Goal: Task Accomplishment & Management: Use online tool/utility

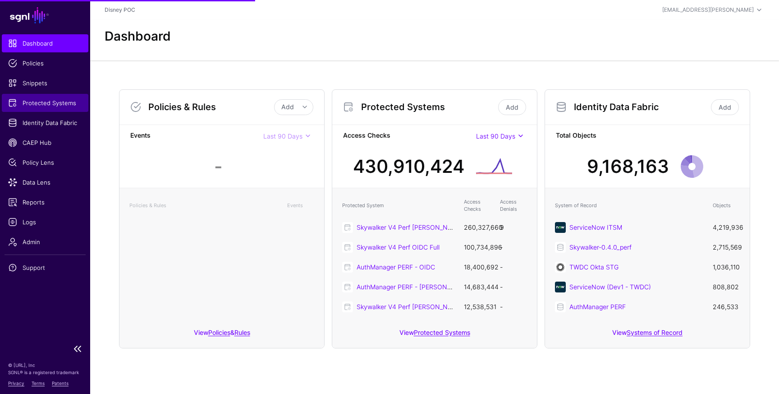
click at [49, 106] on span "Protected Systems" at bounding box center [45, 102] width 74 height 9
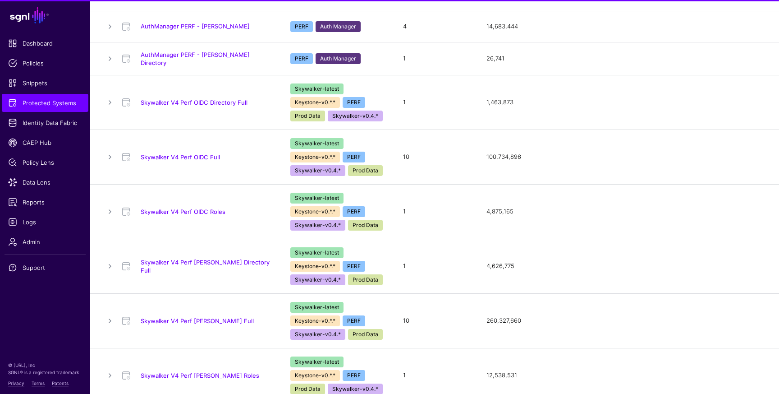
scroll to position [194, 0]
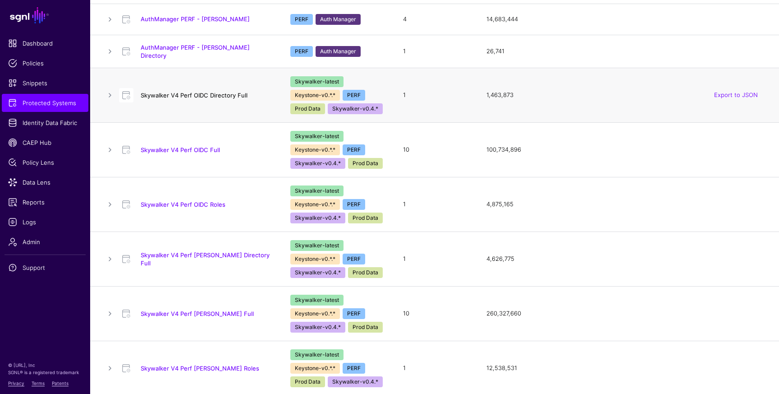
click at [216, 95] on link "Skywalker V4 Perf OIDC Directory Full" at bounding box center [194, 95] width 107 height 7
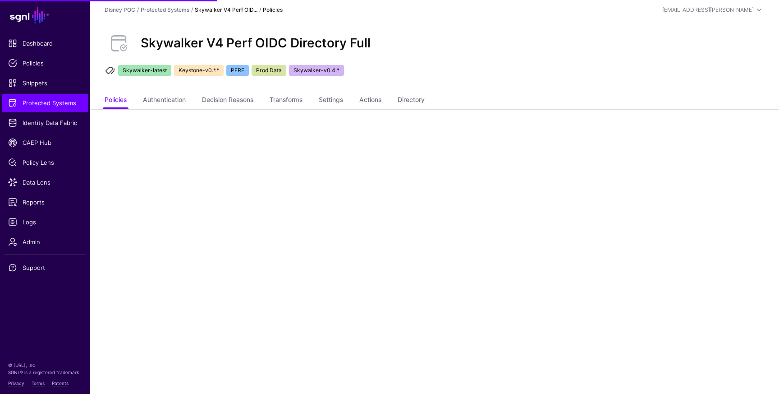
click at [425, 113] on main "SGNL Dashboard Policies Snippets Protected Systems Identity Data Fabric CAEP Hu…" at bounding box center [389, 197] width 779 height 394
click at [425, 105] on link "Directory" at bounding box center [411, 100] width 27 height 17
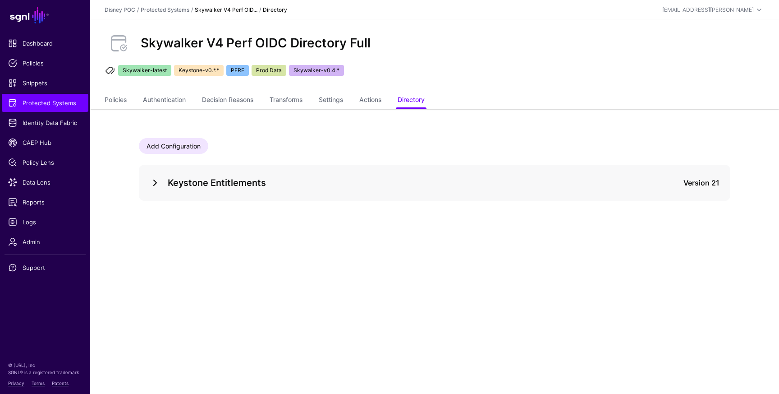
click at [156, 185] on link at bounding box center [155, 182] width 11 height 11
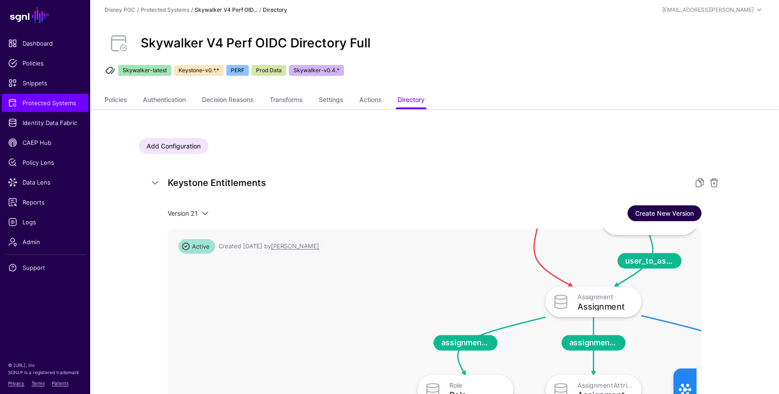
click at [663, 210] on link "Create New Version" at bounding box center [665, 213] width 74 height 16
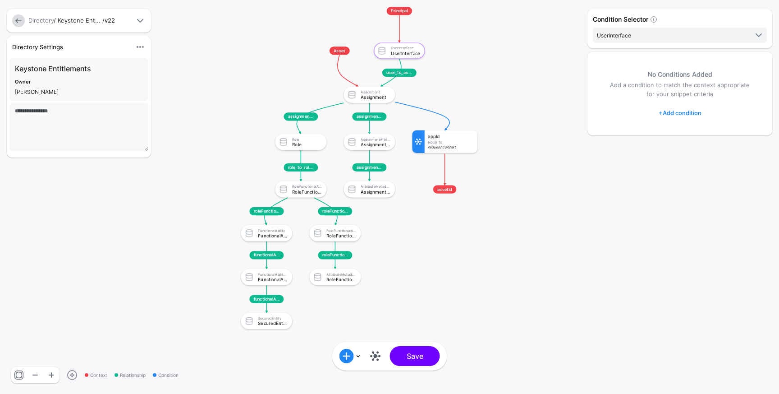
click at [458, 143] on div "Equal To" at bounding box center [451, 142] width 46 height 4
click at [379, 99] on div "Assignment" at bounding box center [375, 97] width 29 height 5
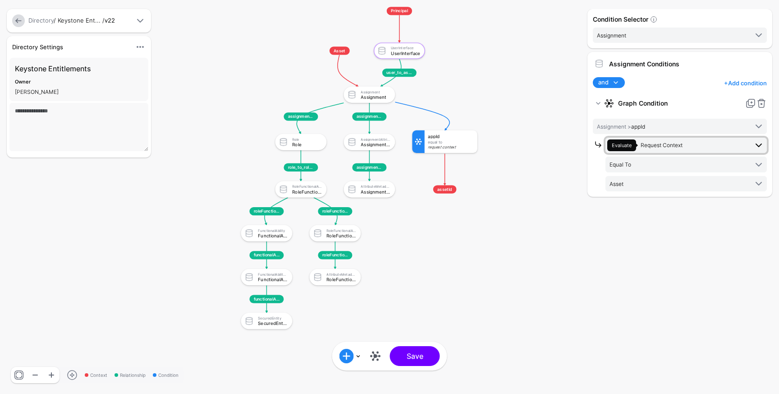
click at [662, 146] on span "Request Context" at bounding box center [662, 145] width 42 height 7
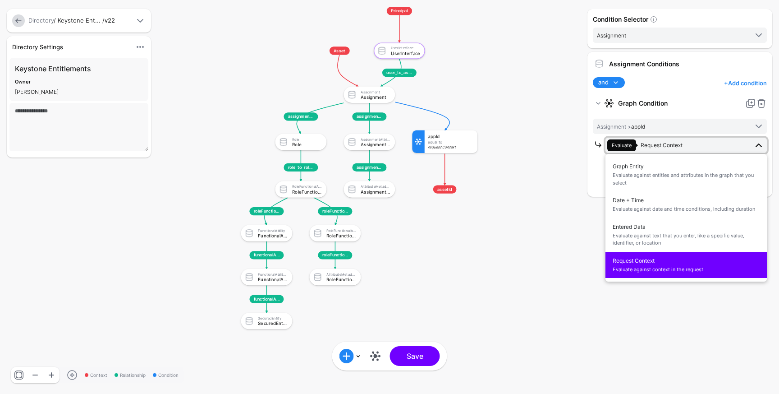
click at [651, 264] on span "Request Context Evaluate against context in the request" at bounding box center [686, 264] width 147 height 21
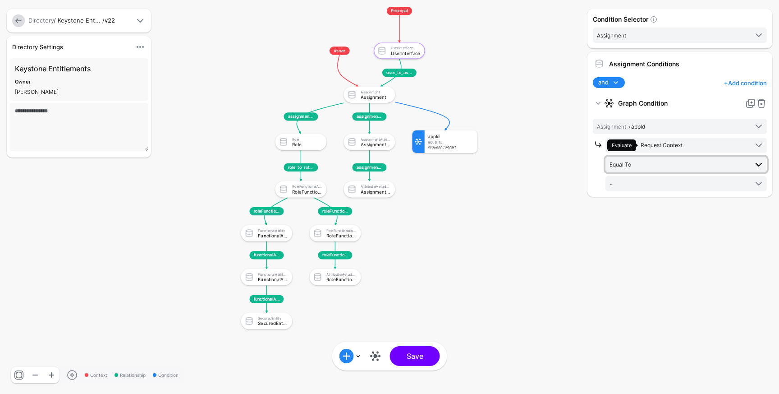
click at [657, 165] on span "Equal To" at bounding box center [679, 164] width 138 height 10
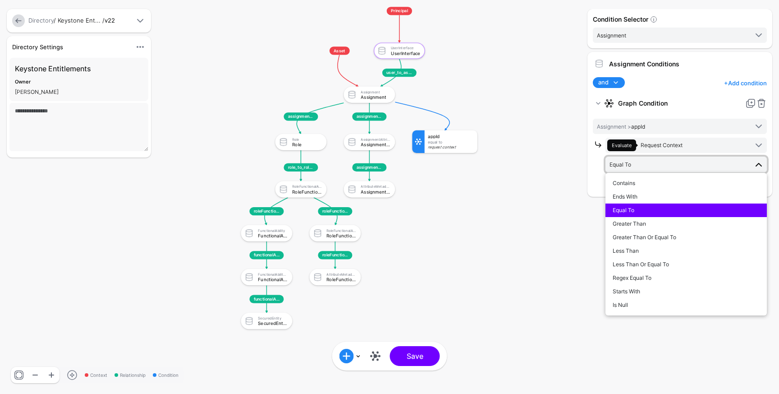
click at [648, 209] on div "Equal To" at bounding box center [686, 210] width 147 height 8
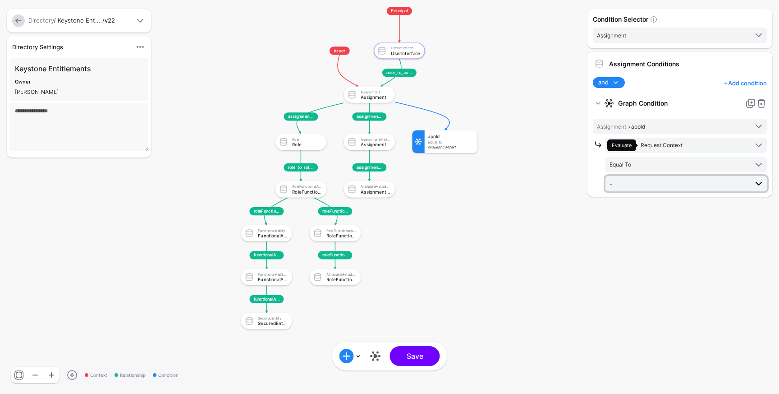
click at [649, 184] on span "-" at bounding box center [679, 184] width 138 height 10
click at [636, 180] on span "-" at bounding box center [679, 184] width 138 height 10
click at [374, 359] on link at bounding box center [375, 356] width 14 height 14
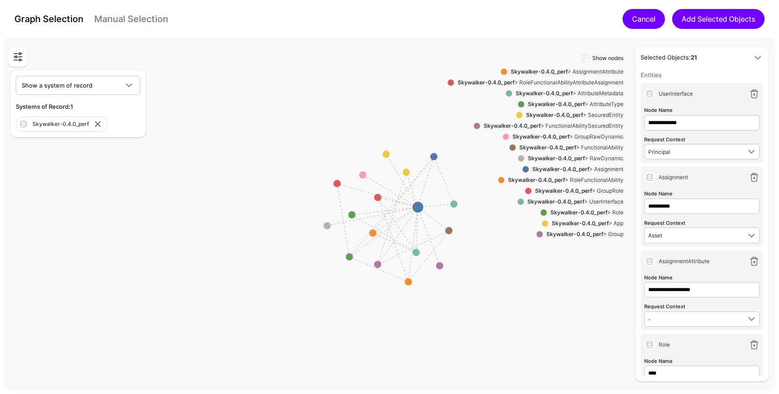
click at [634, 14] on link "Cancel" at bounding box center [644, 19] width 42 height 20
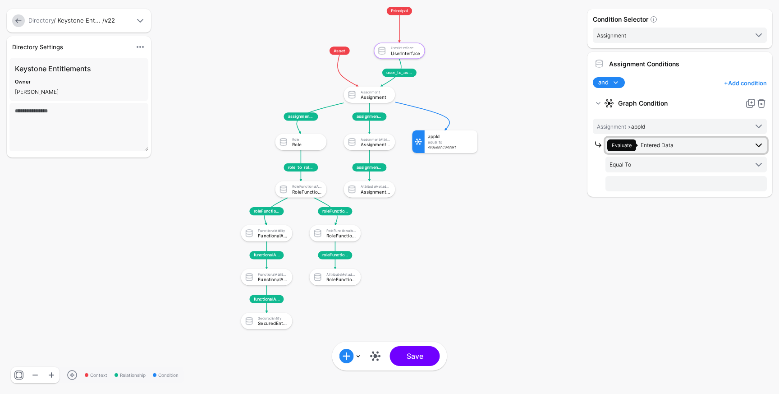
click at [654, 145] on span "Entered Data" at bounding box center [657, 145] width 33 height 7
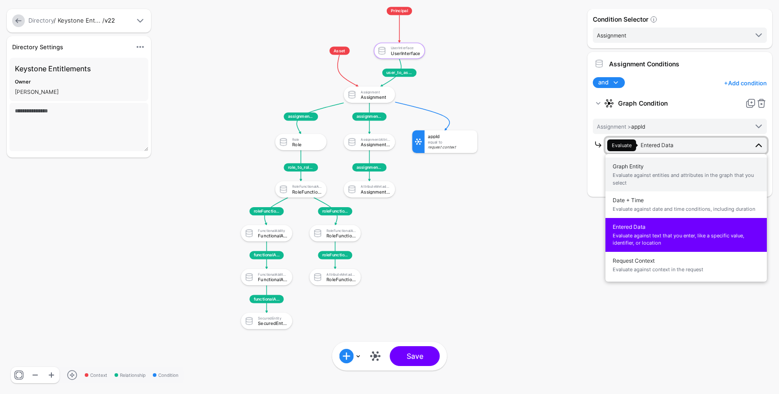
click at [652, 169] on span "Graph Entity Evaluate against entities and attributes in the graph that you sel…" at bounding box center [686, 174] width 147 height 28
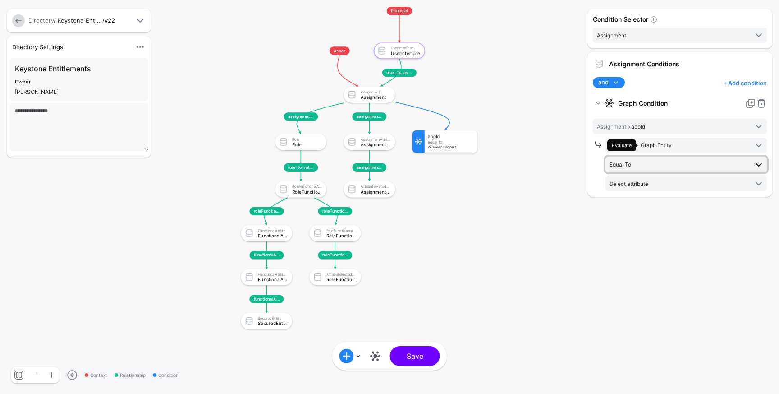
click at [660, 166] on span "Equal To" at bounding box center [679, 164] width 138 height 10
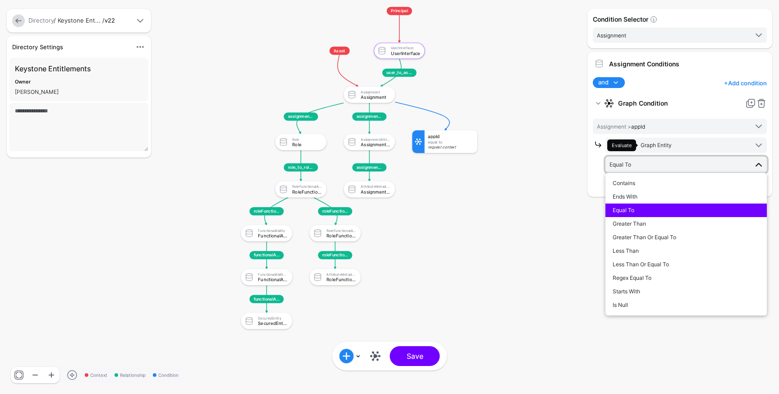
click at [660, 166] on span "Equal To" at bounding box center [679, 164] width 138 height 10
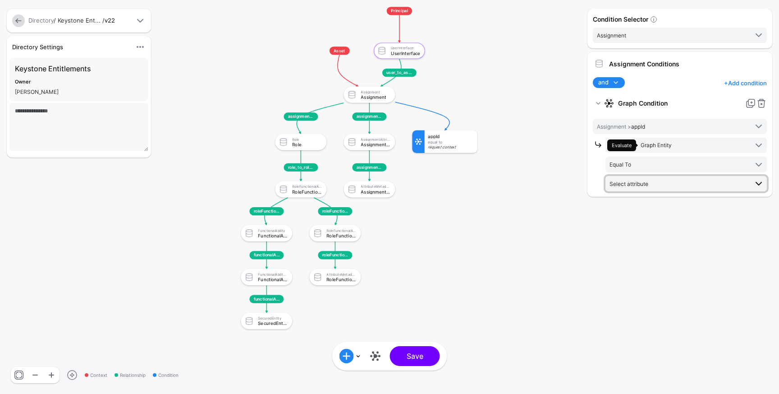
click at [651, 184] on span "Select attribute" at bounding box center [679, 184] width 138 height 10
click at [679, 109] on strong "Graph Condition" at bounding box center [680, 103] width 124 height 16
click at [668, 148] on span "Graph Entity" at bounding box center [656, 145] width 31 height 7
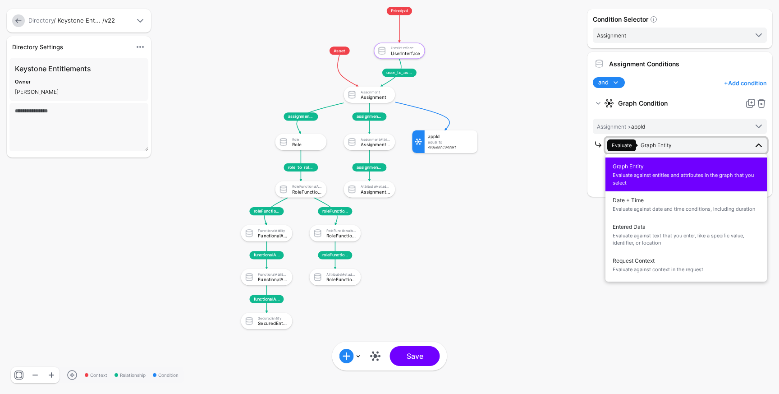
click at [677, 96] on strong "Graph Condition" at bounding box center [680, 103] width 124 height 16
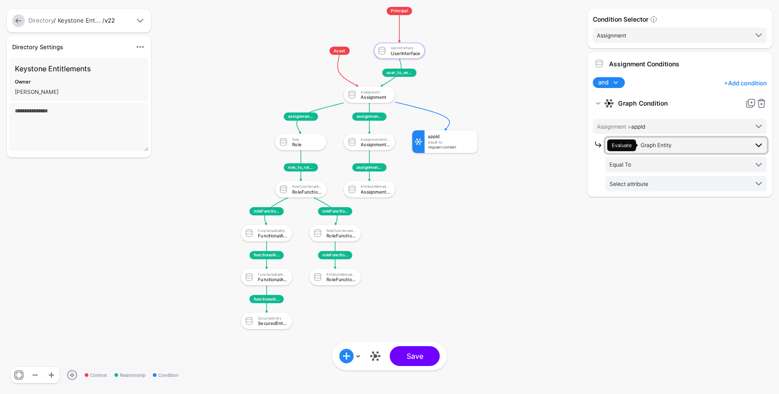
click at [676, 146] on span "Evaluate Graph Entity" at bounding box center [677, 145] width 141 height 12
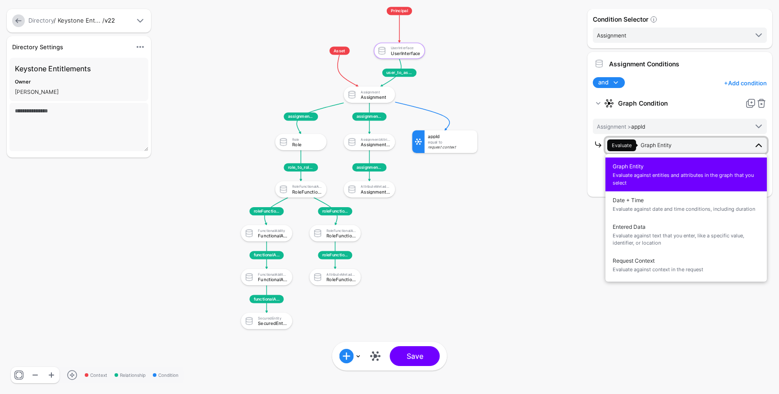
click at [675, 145] on span "Evaluate Graph Entity" at bounding box center [677, 145] width 141 height 12
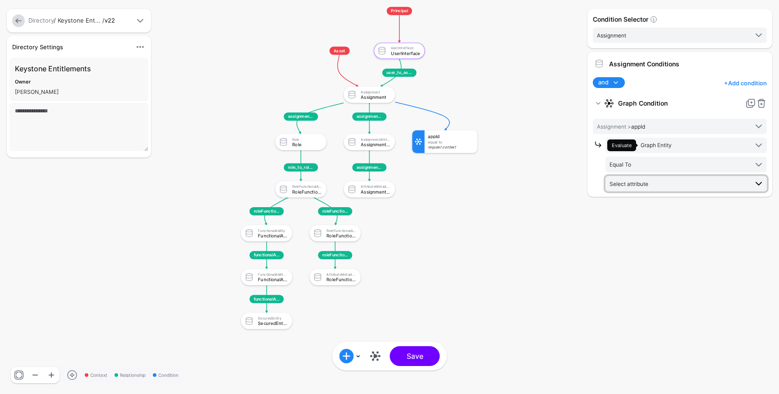
click at [651, 185] on span "Select attribute" at bounding box center [679, 184] width 138 height 10
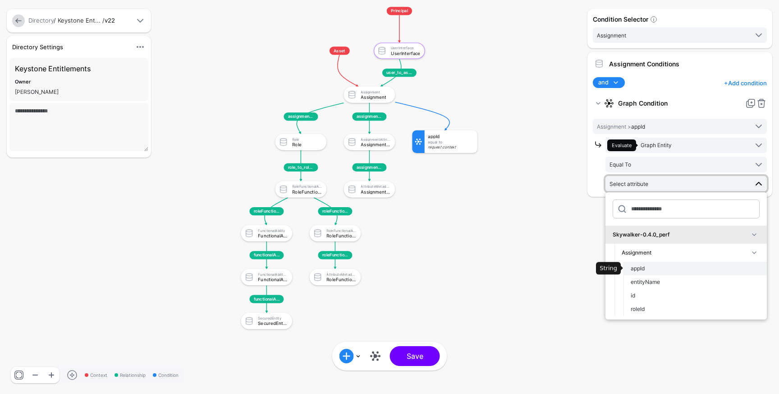
click at [639, 266] on span "appId" at bounding box center [638, 268] width 14 height 7
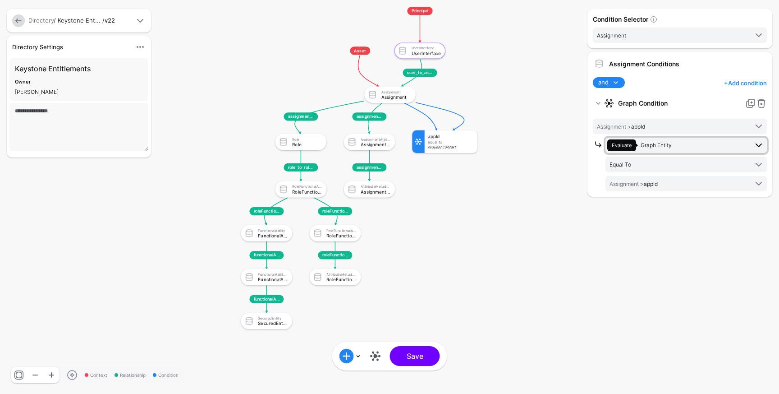
click at [666, 146] on span "Graph Entity" at bounding box center [656, 145] width 31 height 7
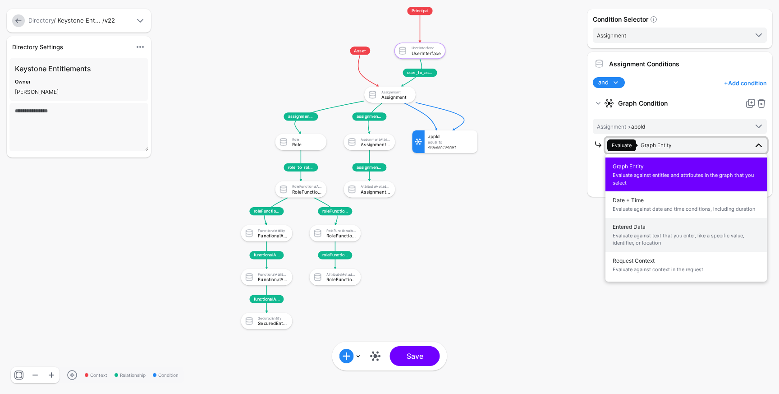
click at [657, 234] on span "Evaluate against text that you enter, like a specific value, identifier, or loc…" at bounding box center [686, 239] width 147 height 15
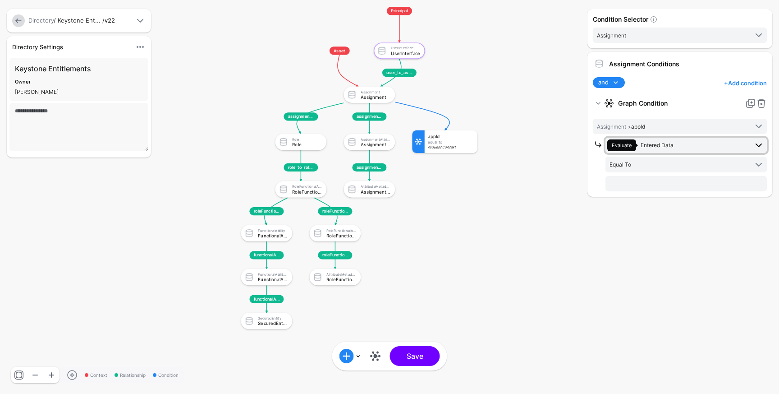
click at [655, 148] on span "Evaluate Entered Data" at bounding box center [677, 145] width 141 height 12
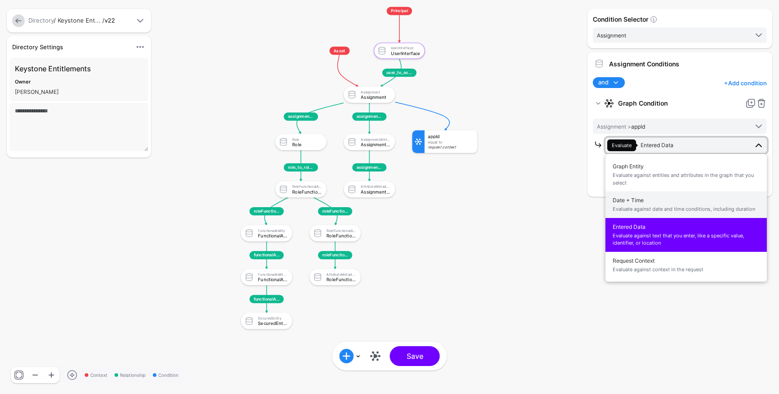
click at [638, 209] on span "Evaluate against date and time conditions, including duration" at bounding box center [686, 209] width 147 height 8
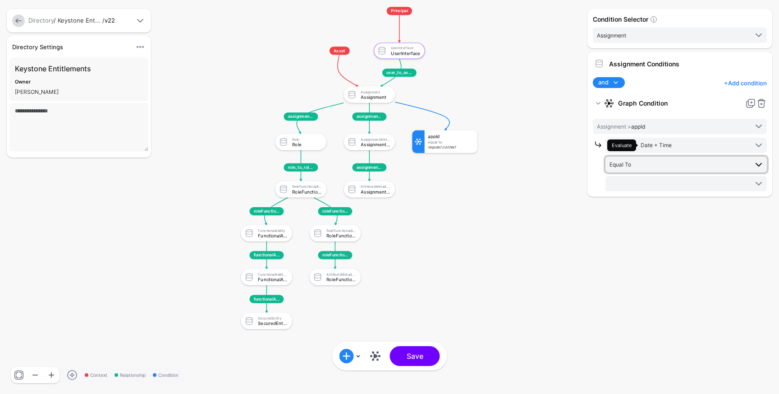
click at [654, 167] on span "Equal To" at bounding box center [679, 164] width 138 height 10
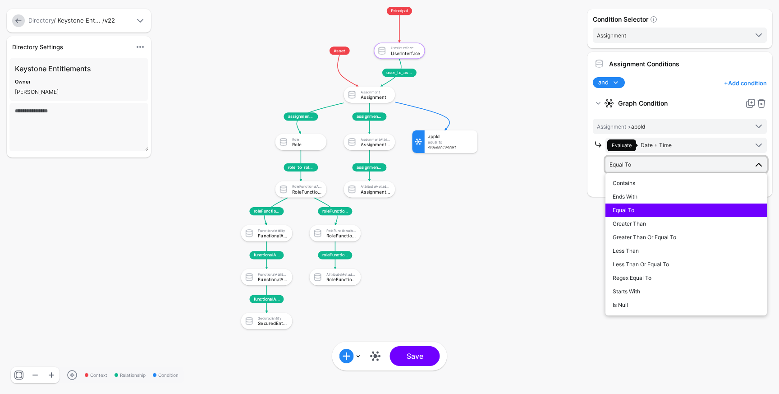
click at [654, 167] on span "Equal To" at bounding box center [679, 164] width 138 height 10
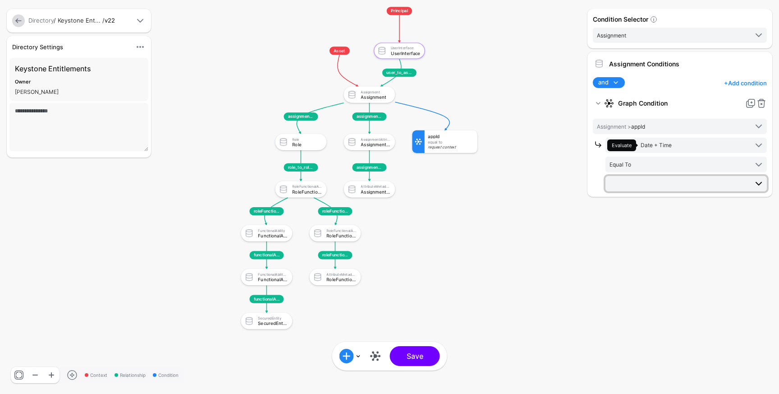
click at [651, 181] on span at bounding box center [687, 183] width 155 height 11
click at [18, 22] on link at bounding box center [18, 20] width 13 height 13
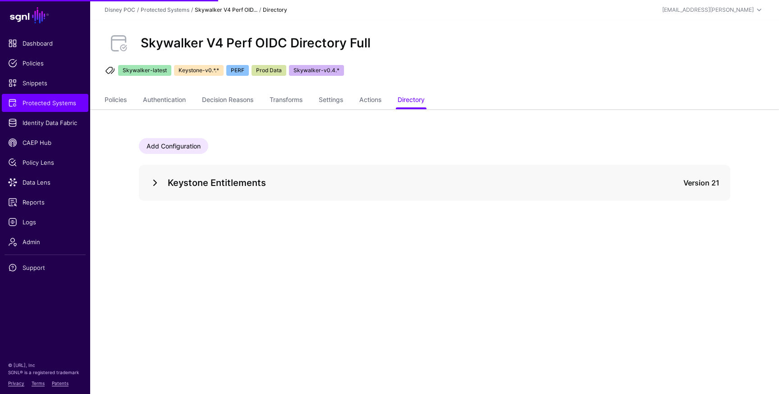
click at [157, 179] on link at bounding box center [155, 182] width 11 height 11
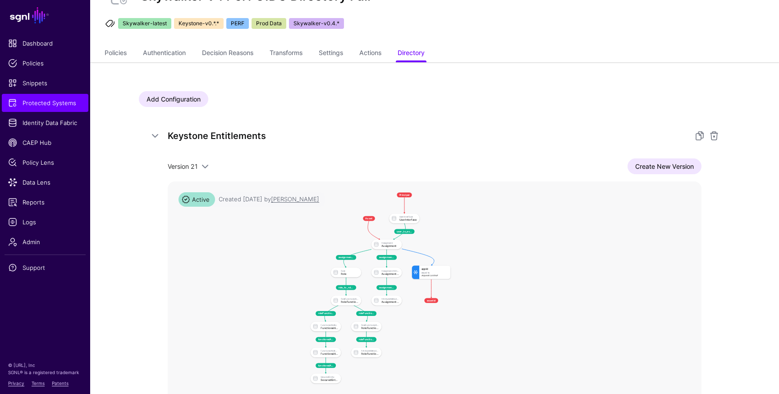
scroll to position [76, 0]
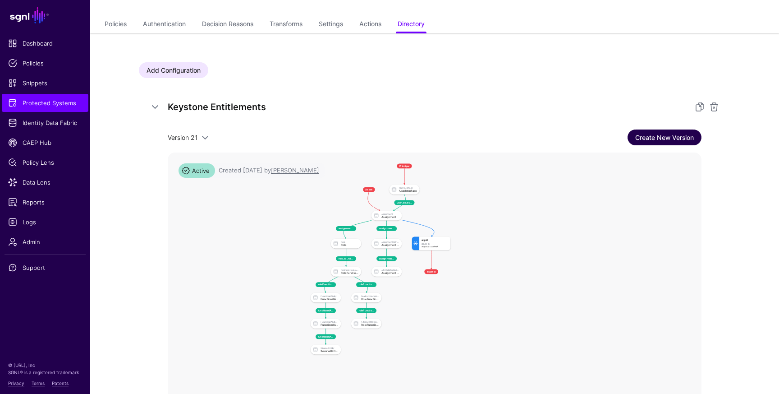
click at [661, 137] on link "Create New Version" at bounding box center [665, 137] width 74 height 16
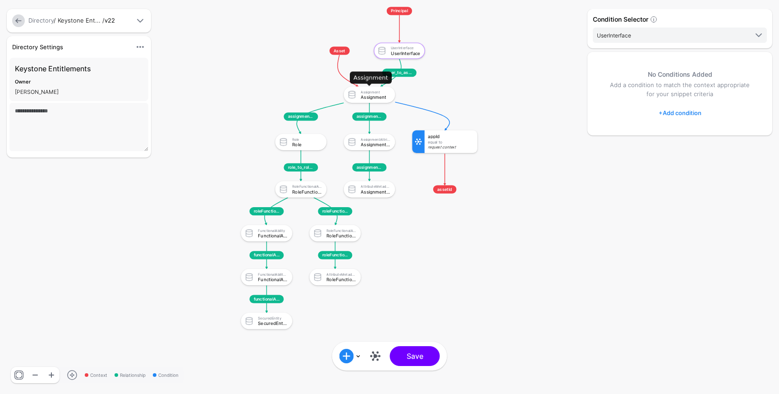
click at [382, 99] on div "Assignment" at bounding box center [375, 97] width 29 height 5
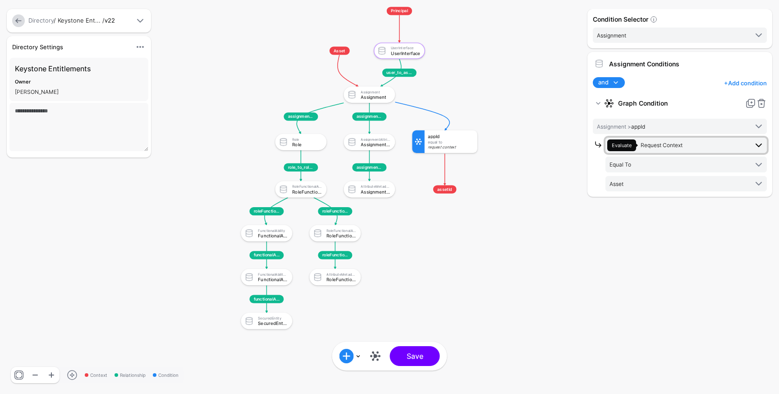
click at [658, 145] on span "Request Context" at bounding box center [662, 145] width 42 height 7
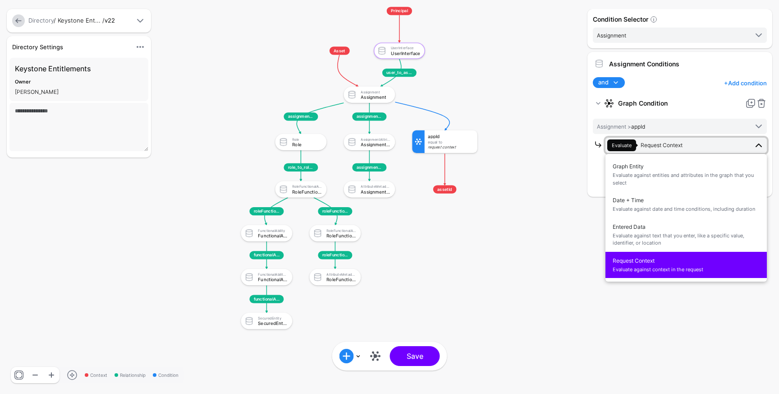
click at [642, 261] on span "Request Context Evaluate against context in the request" at bounding box center [686, 264] width 147 height 21
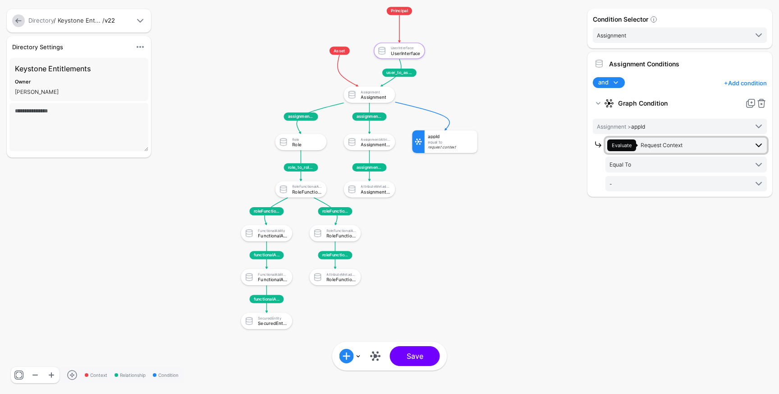
click at [671, 148] on span "Request Context" at bounding box center [662, 145] width 42 height 7
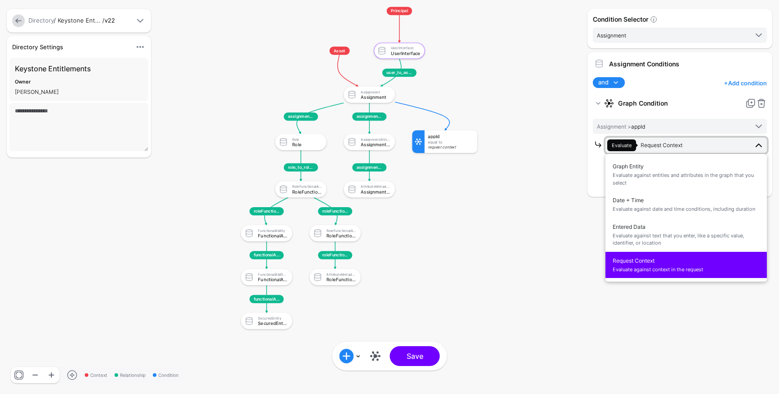
click at [671, 148] on span "Request Context" at bounding box center [662, 145] width 42 height 7
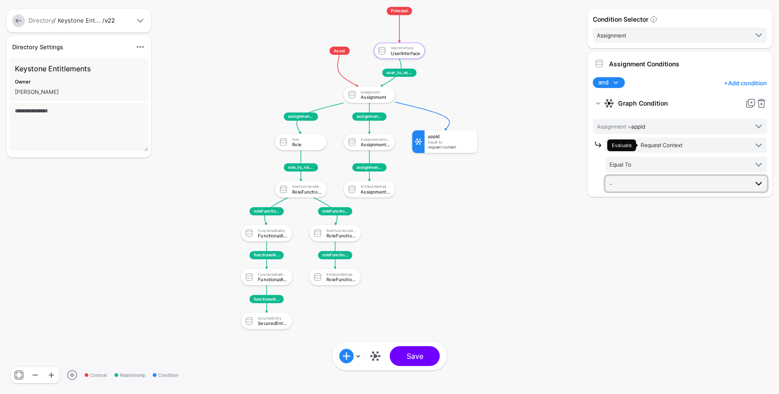
click at [661, 182] on span "-" at bounding box center [679, 184] width 138 height 10
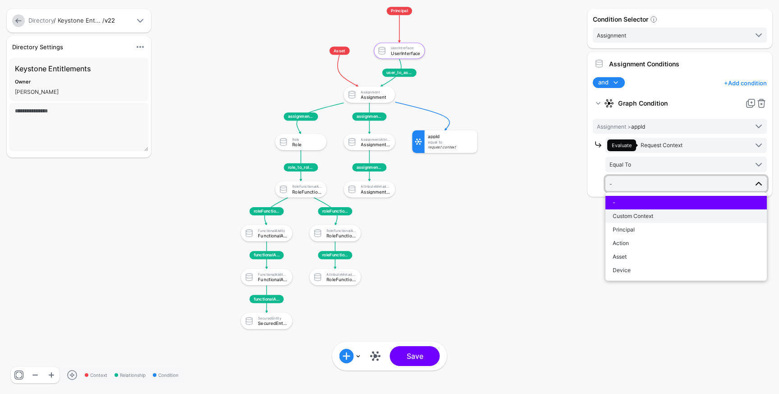
click at [653, 215] on span "Custom Context" at bounding box center [633, 215] width 41 height 7
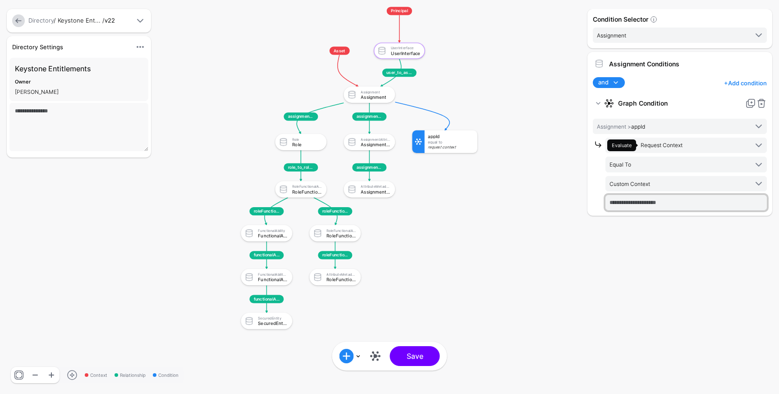
click at [655, 205] on input "text" at bounding box center [686, 202] width 161 height 15
click at [653, 185] on span "Custom Context" at bounding box center [679, 184] width 138 height 10
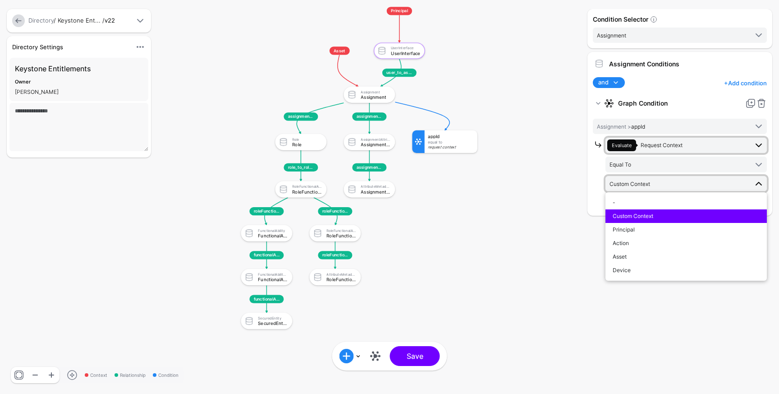
click at [668, 143] on span "Request Context" at bounding box center [662, 145] width 42 height 7
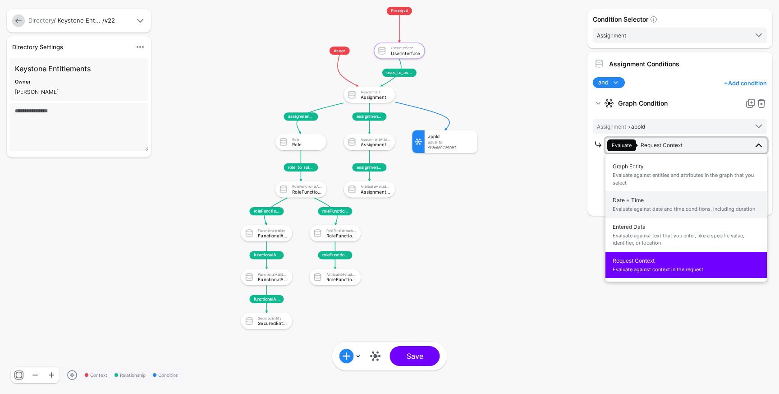
click at [672, 207] on span "Evaluate against date and time conditions, including duration" at bounding box center [686, 209] width 147 height 8
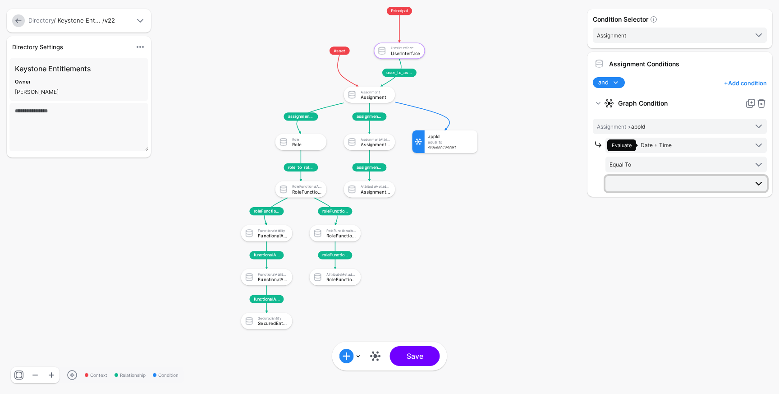
click at [665, 179] on span at bounding box center [687, 183] width 155 height 11
click at [14, 18] on link at bounding box center [18, 20] width 13 height 13
